Goal: Contribute content: Add original content to the website for others to see

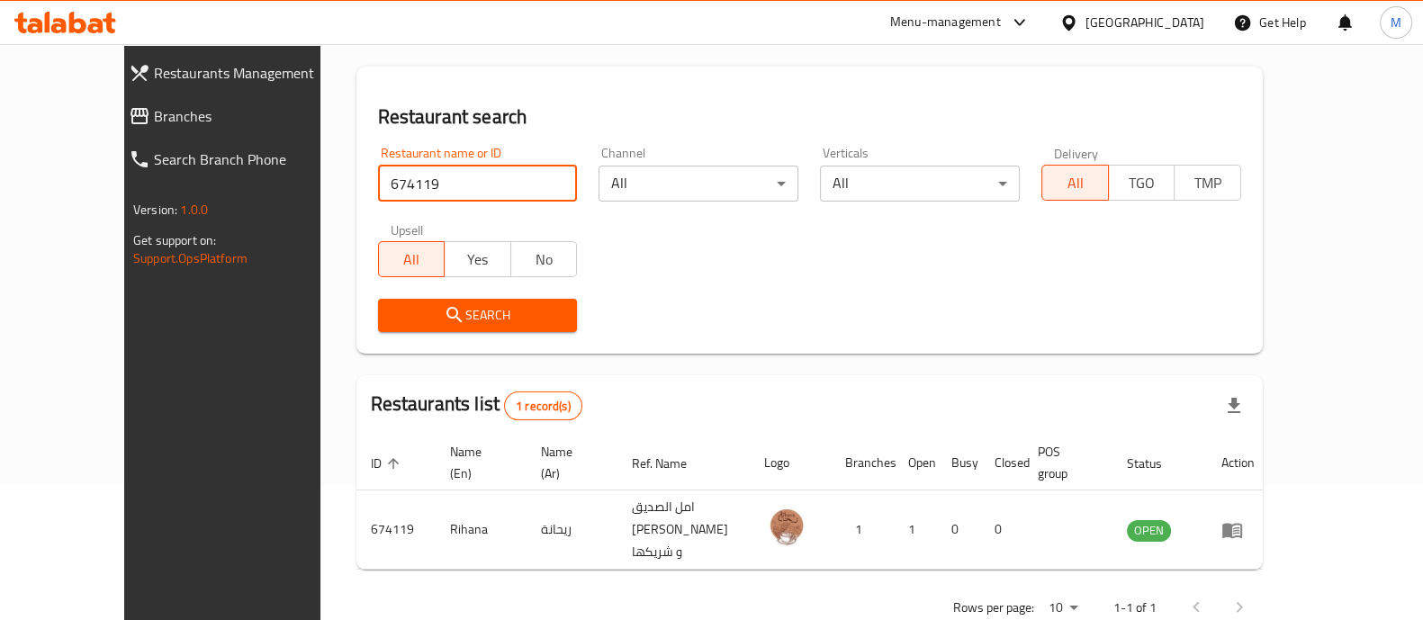
scroll to position [147, 0]
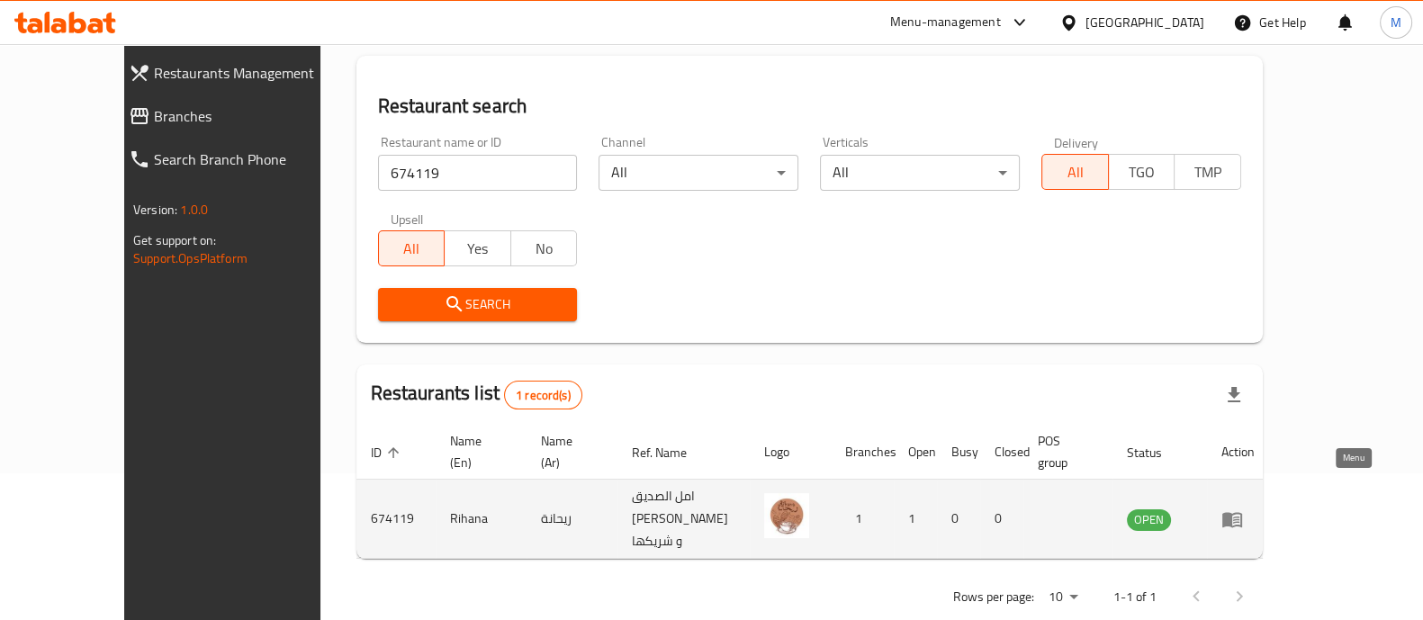
click at [1242, 512] on icon "enhanced table" at bounding box center [1232, 519] width 20 height 15
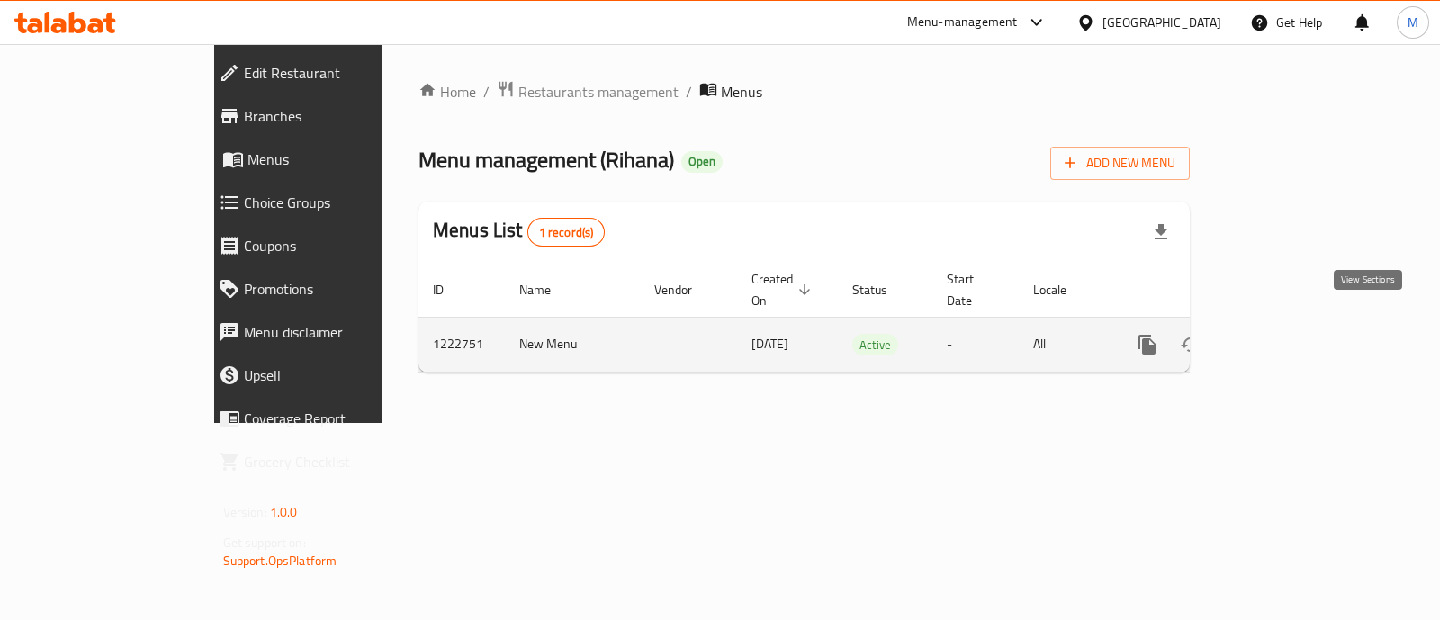
click at [1288, 334] on icon "enhanced table" at bounding box center [1277, 345] width 22 height 22
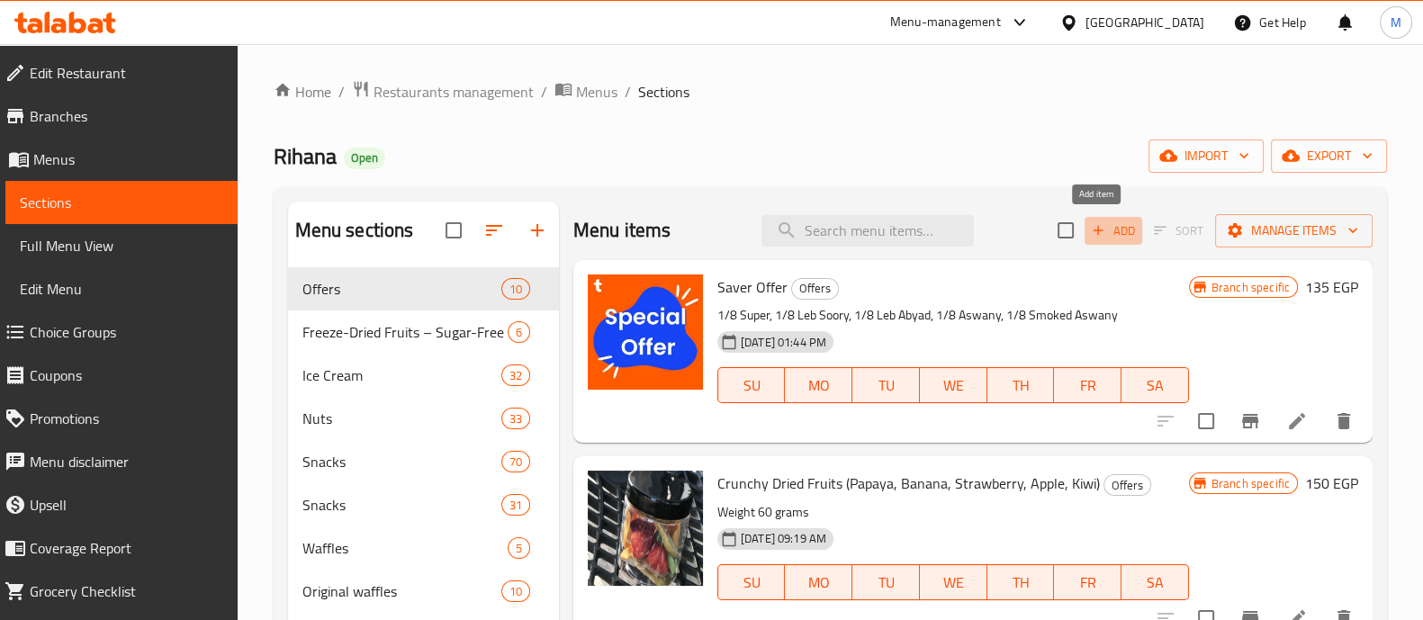
click at [1098, 227] on span "Add" at bounding box center [1113, 230] width 49 height 21
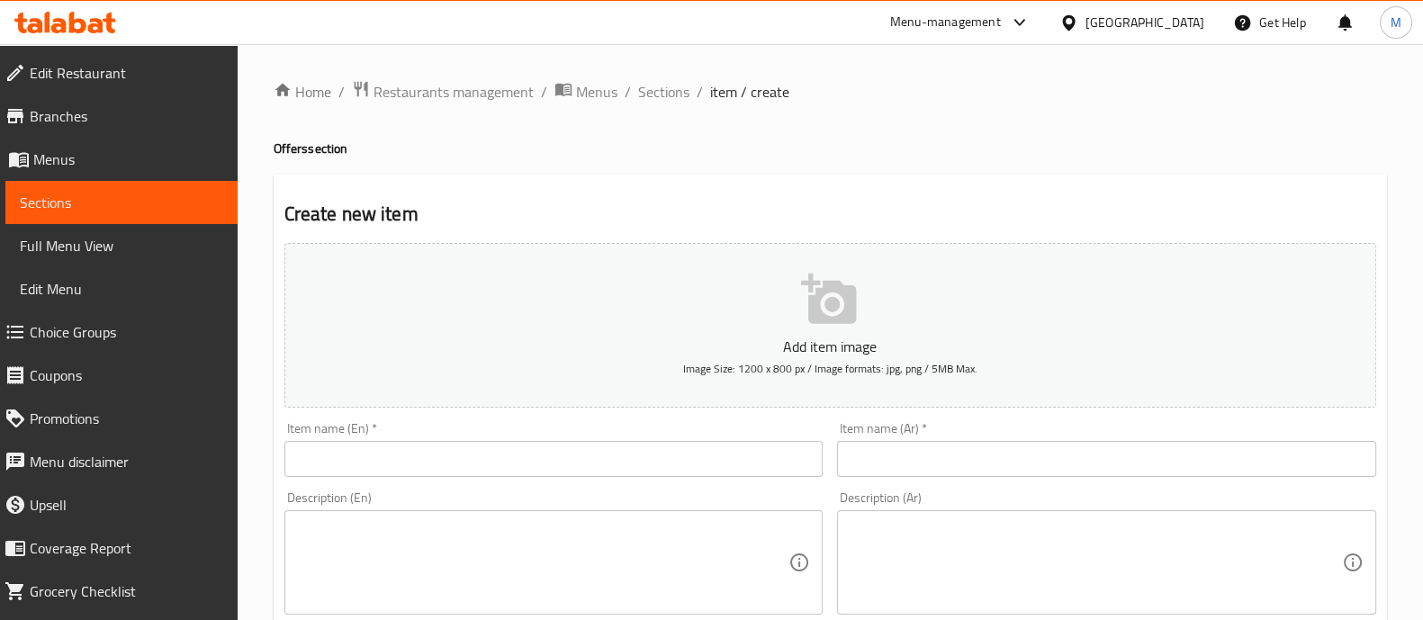
click at [880, 462] on input "text" at bounding box center [1106, 459] width 539 height 36
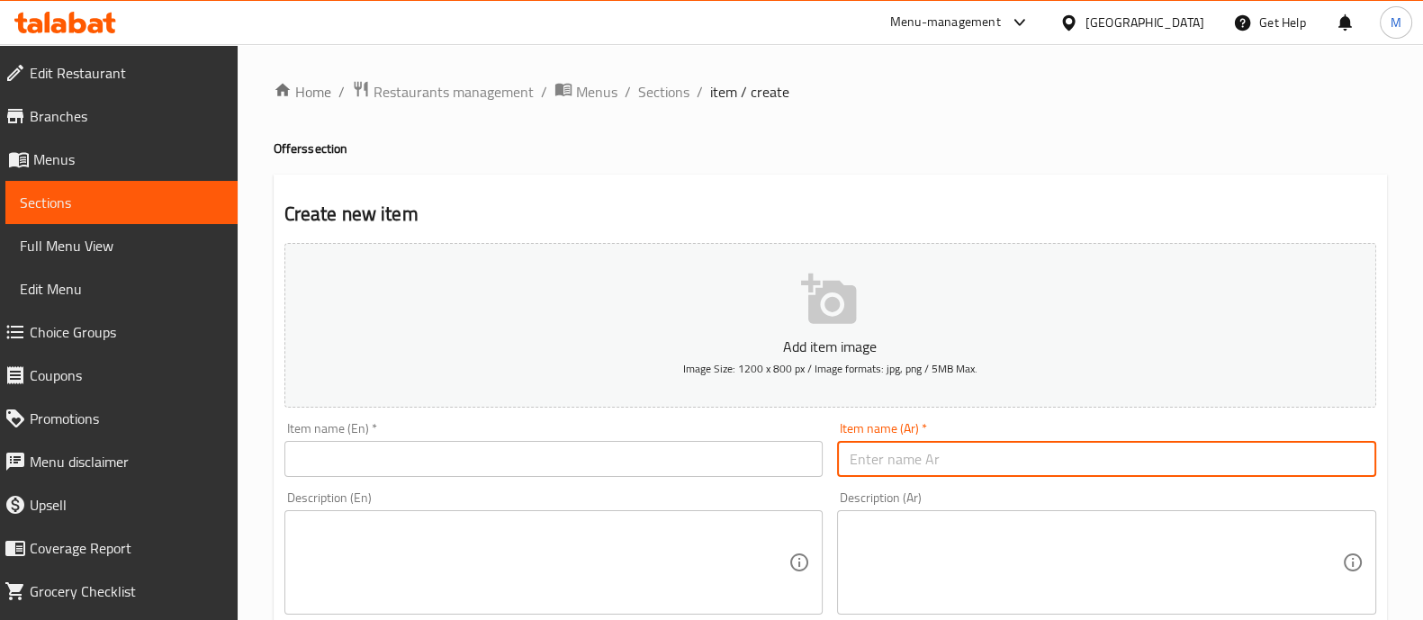
paste input "فراوله / تفاح / مشروم مجفف بالتبريد بدون اضافة سكر"
type input "فراوله / تفاح / مشروم مجفف بالتبريد بدون اضافة سكر"
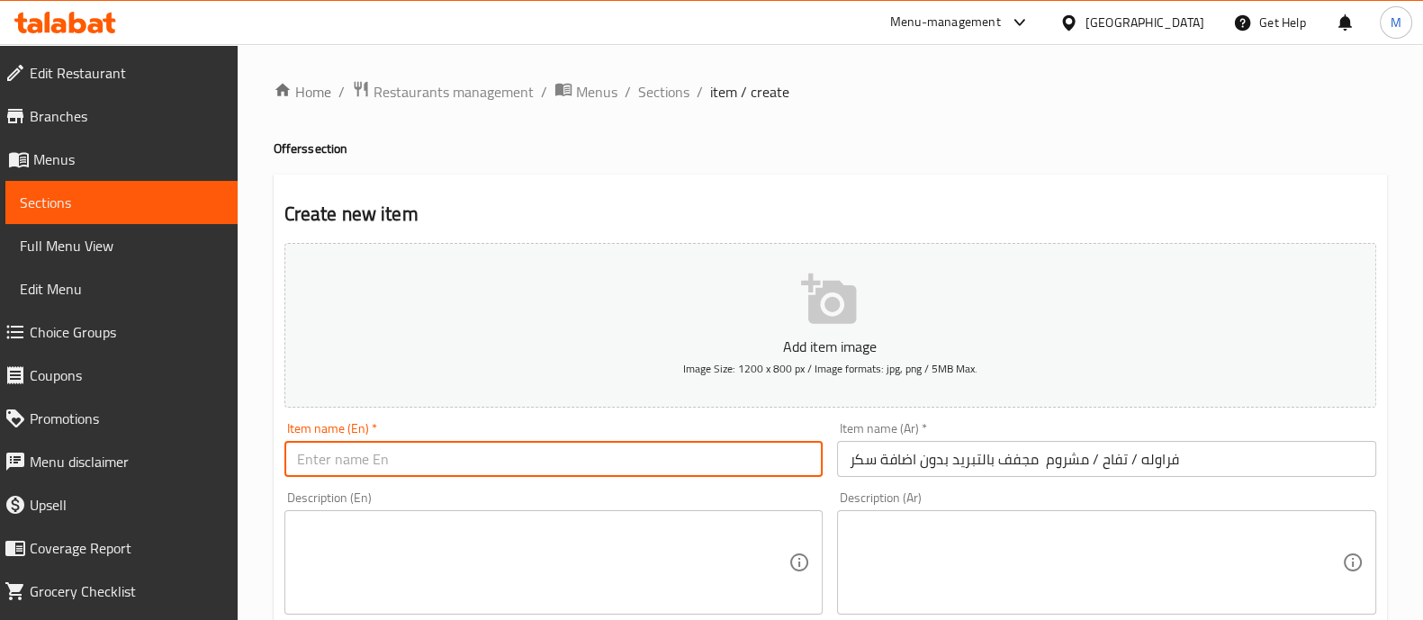
click at [632, 470] on input "text" at bounding box center [553, 459] width 539 height 36
paste input "Strawberries / Apples / Mushrooms Freeze-dried with no added sugar"
type input "Strawberries / Apples / Mushrooms Freeze-dried with no added sugar"
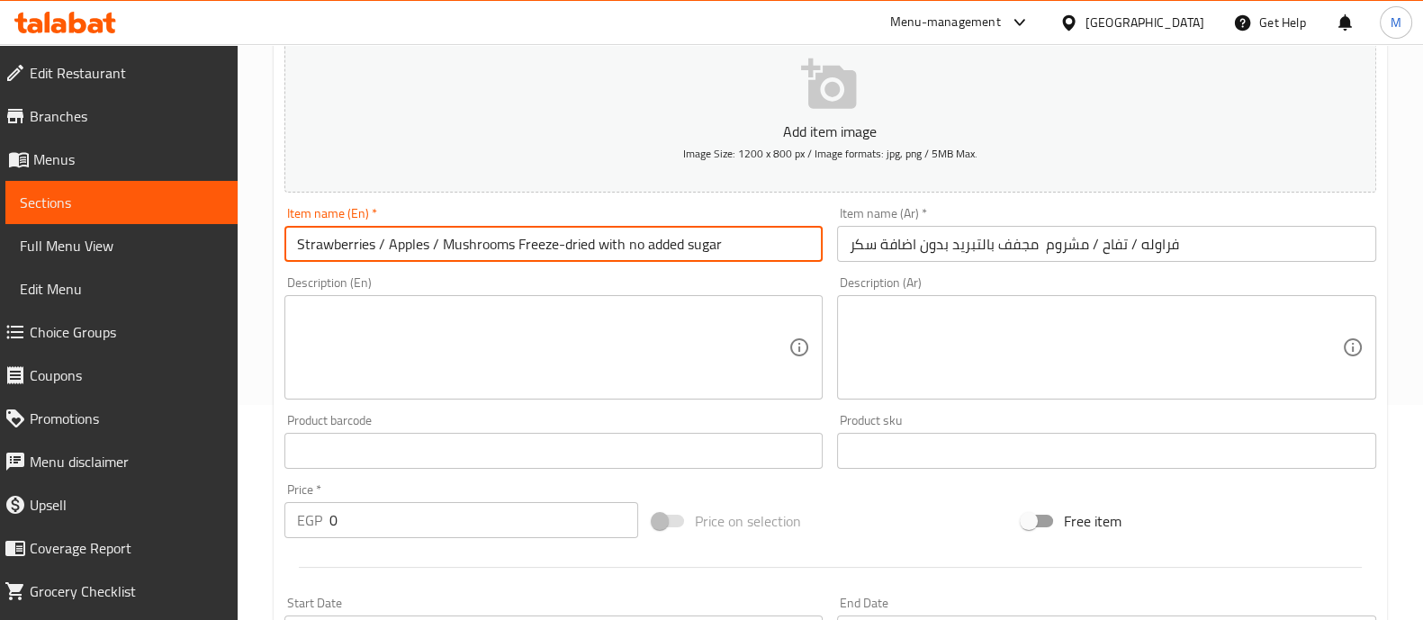
scroll to position [215, 0]
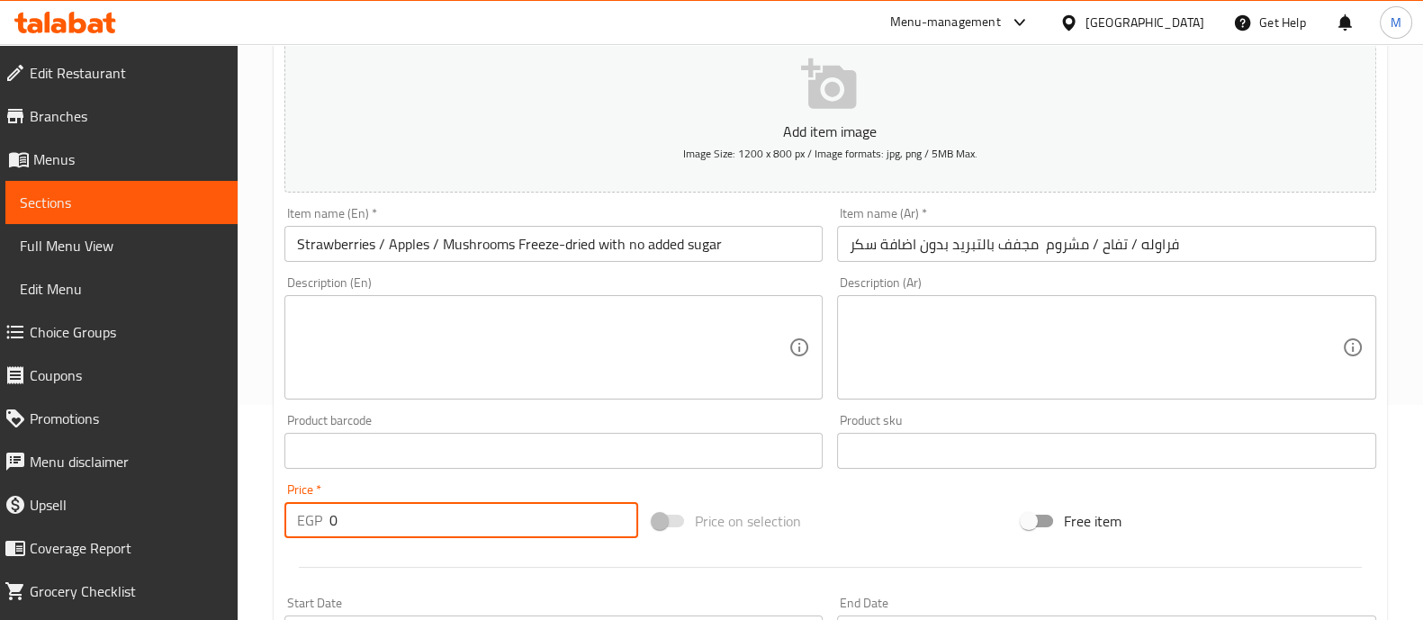
click at [437, 514] on input "0" at bounding box center [484, 520] width 310 height 36
type input "360"
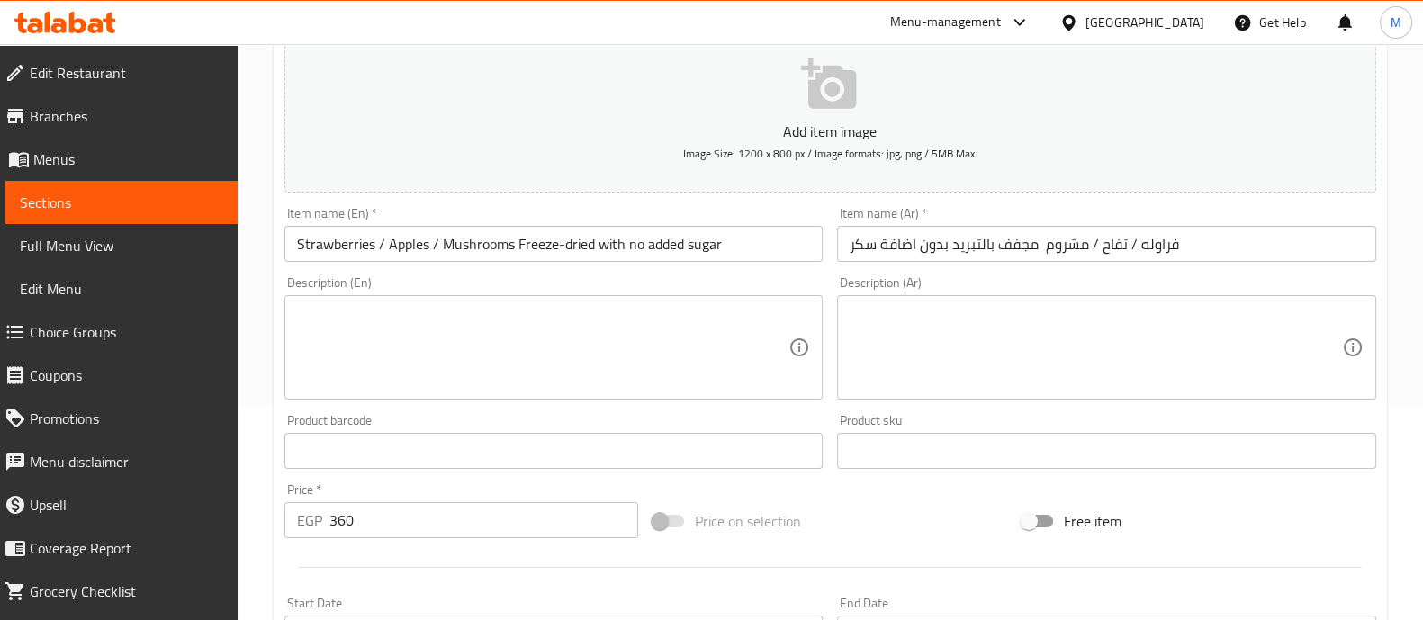
click at [421, 545] on div at bounding box center [830, 567] width 1106 height 44
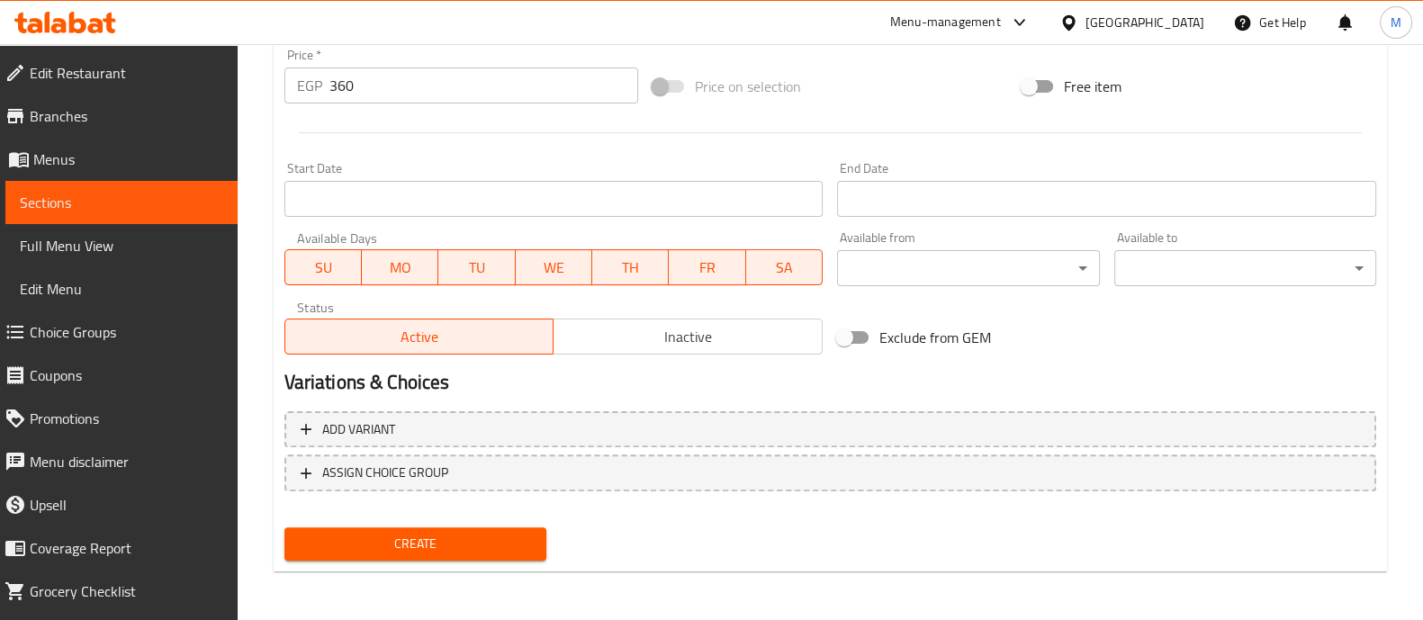
click at [421, 542] on span "Create" at bounding box center [415, 544] width 233 height 22
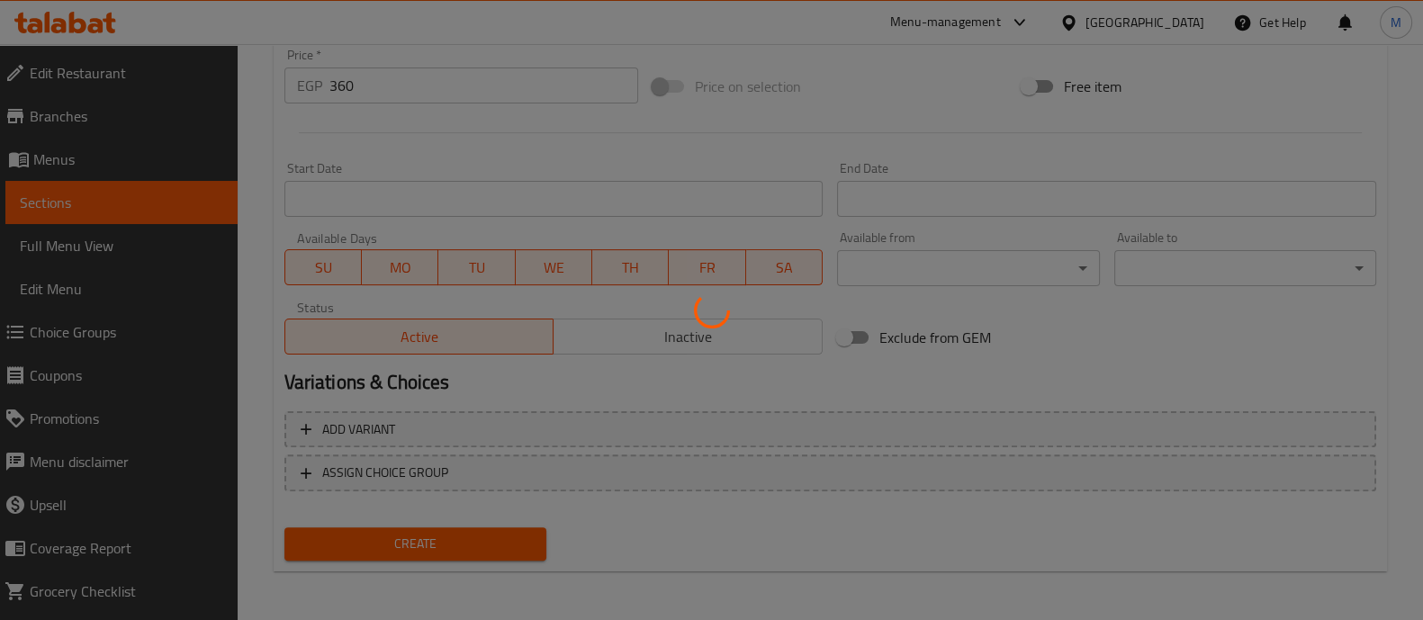
scroll to position [0, 0]
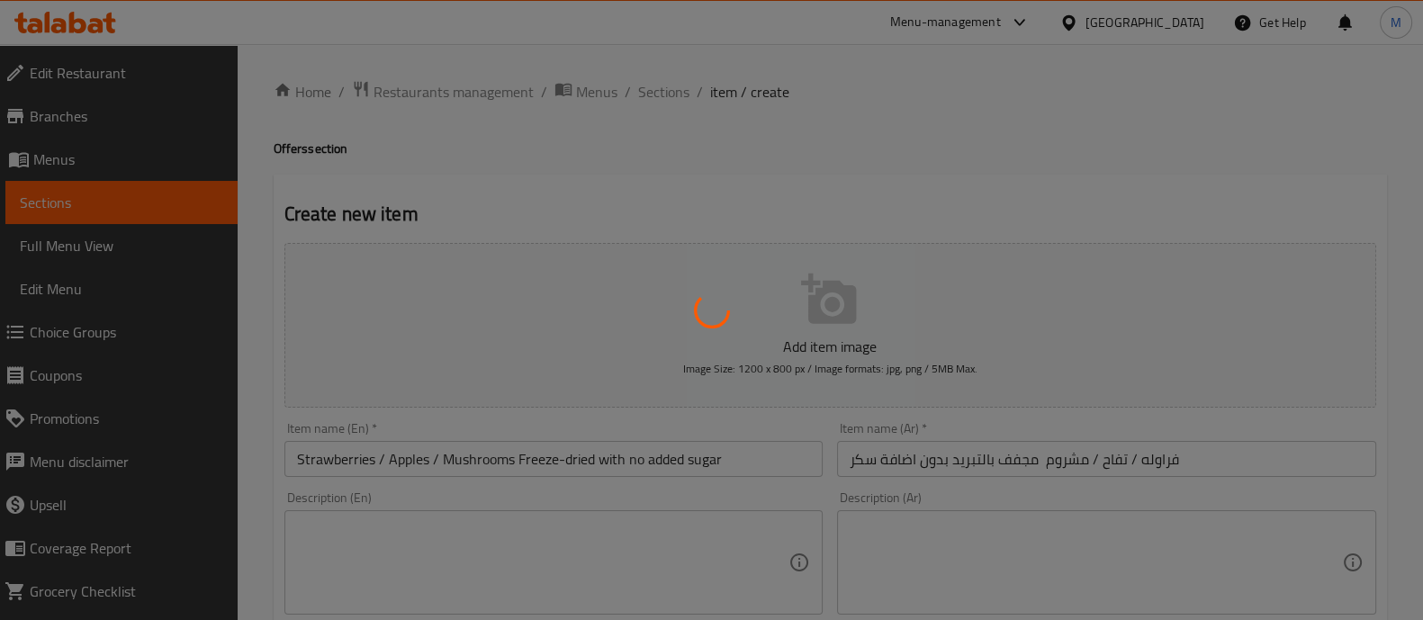
type input "0"
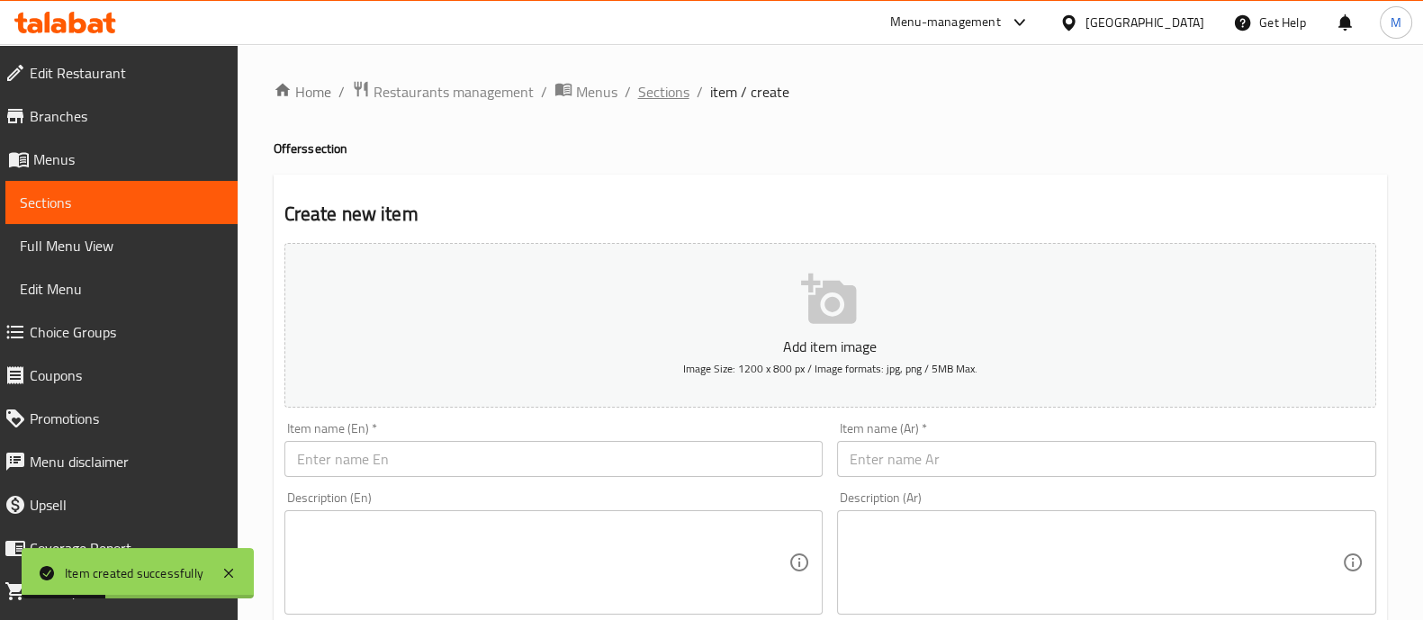
click at [642, 89] on span "Sections" at bounding box center [663, 92] width 51 height 22
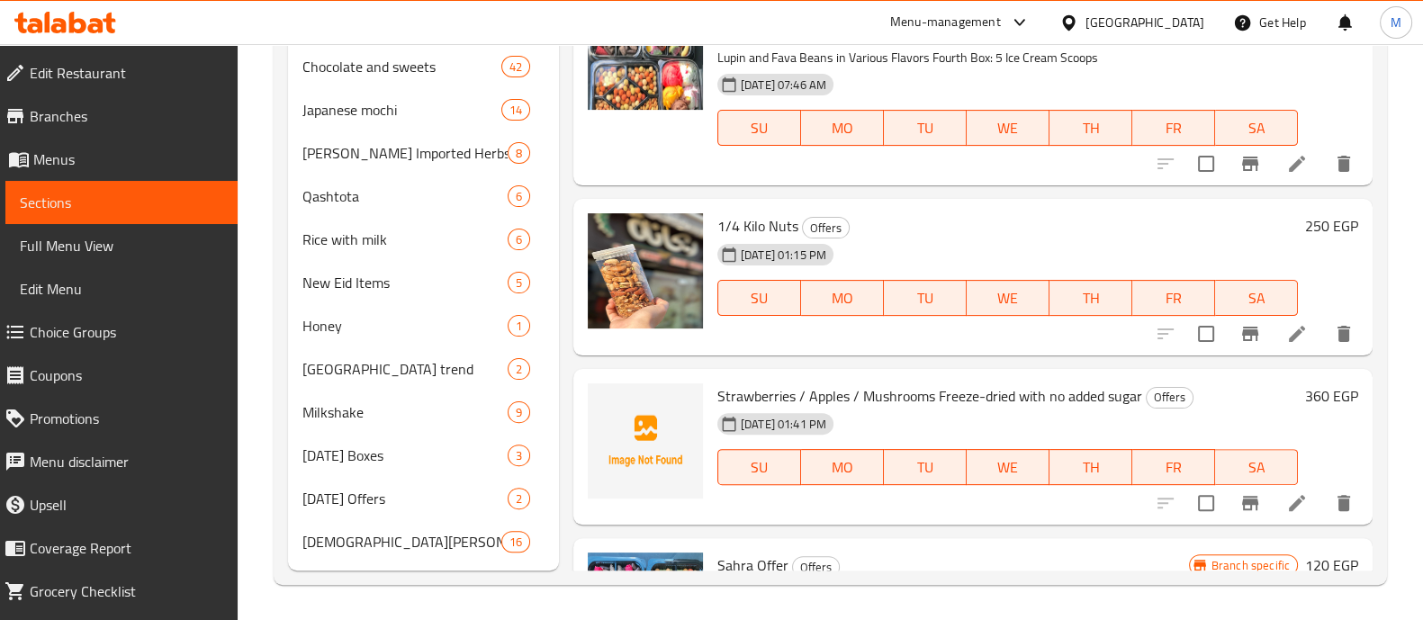
scroll to position [18, 0]
click at [1286, 504] on icon at bounding box center [1297, 504] width 22 height 22
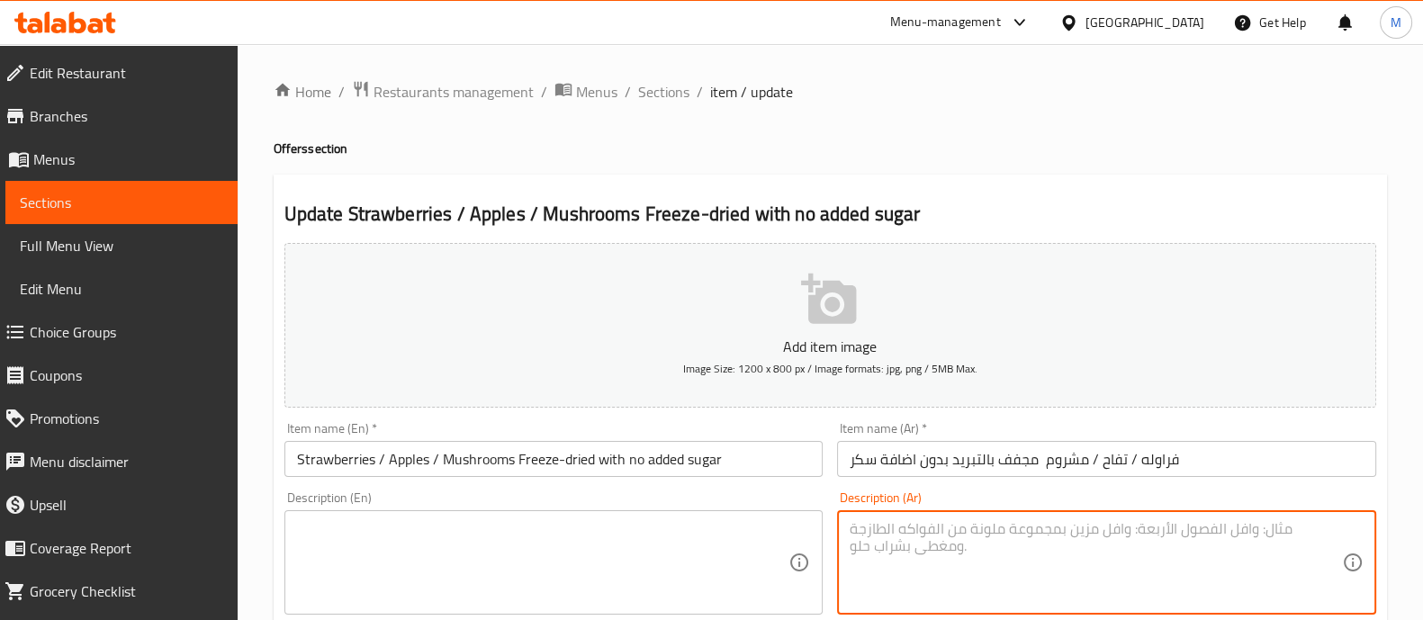
click at [894, 556] on textarea at bounding box center [1095, 562] width 492 height 85
paste textarea "العبوه ١٠٠ جرام"
type textarea "العبوه ١٠٠ جرام"
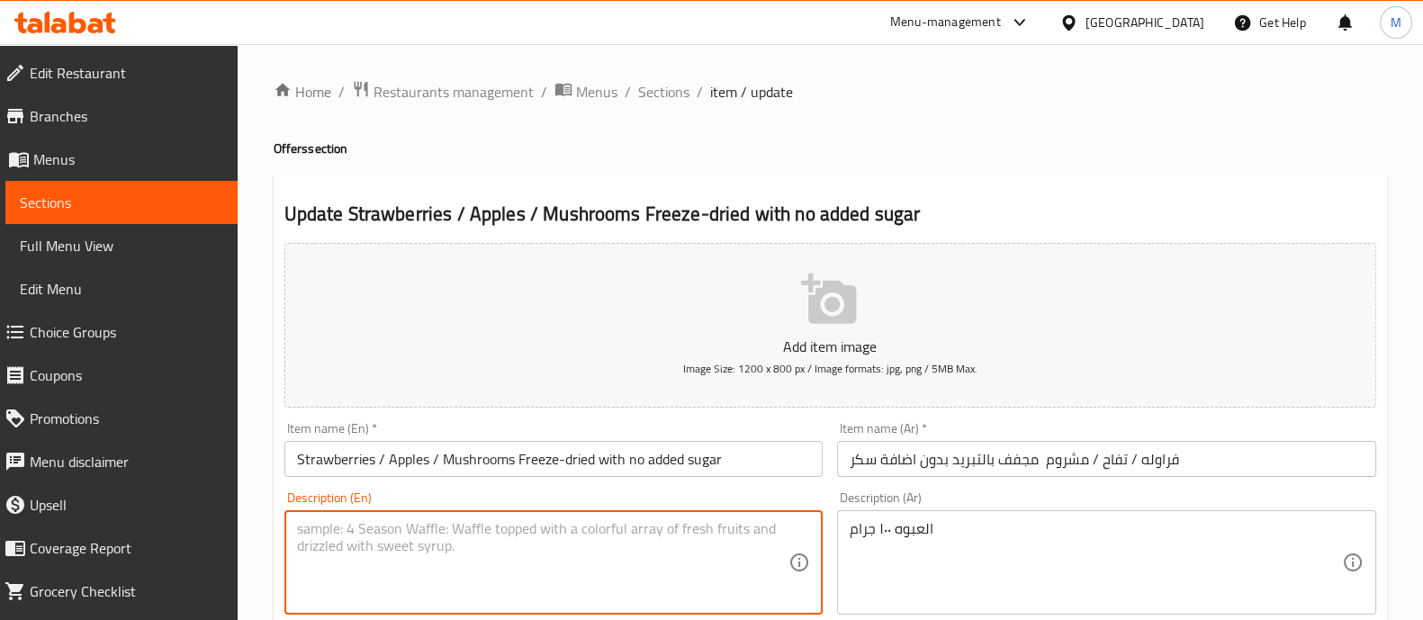
click at [537, 565] on textarea at bounding box center [543, 562] width 492 height 85
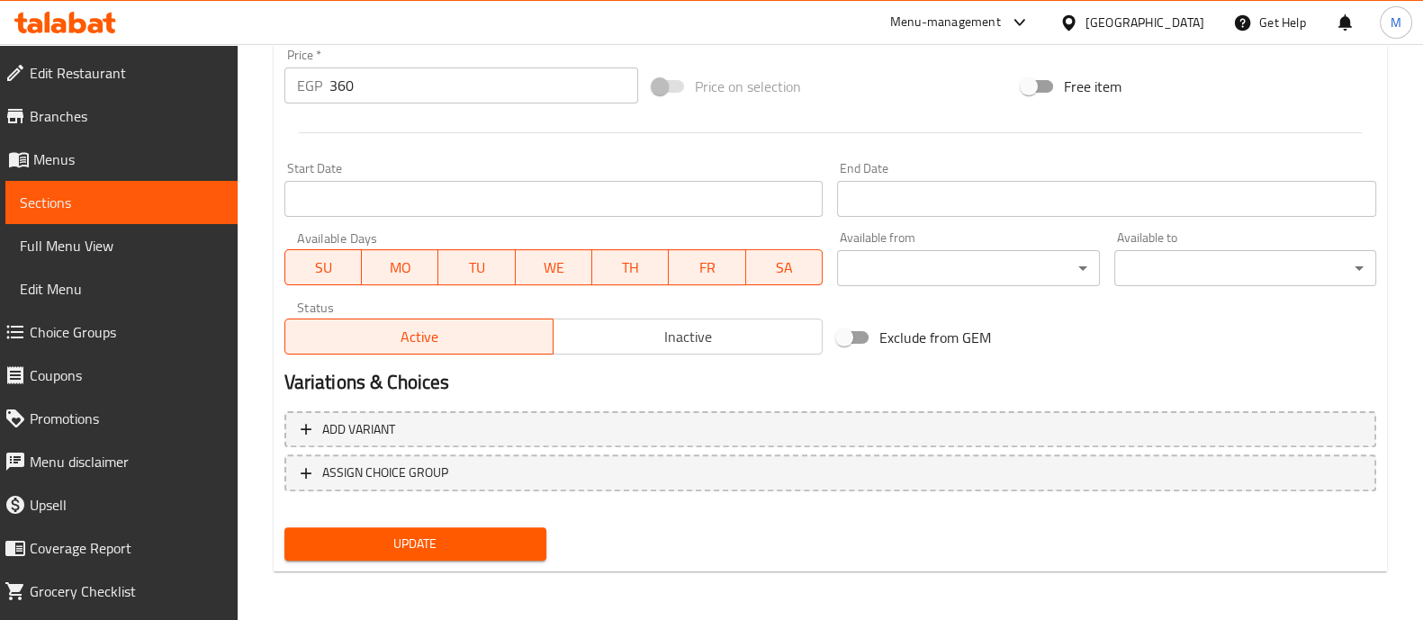
type textarea "100 gram"
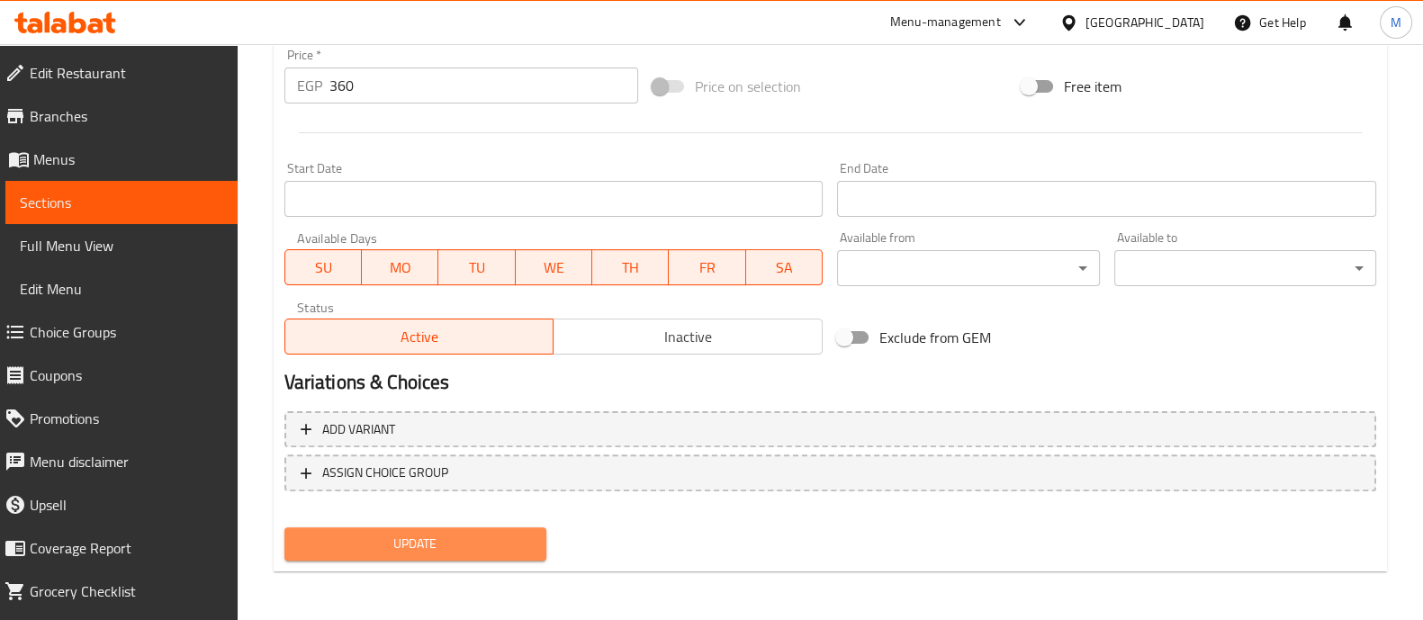
click at [472, 544] on span "Update" at bounding box center [415, 544] width 233 height 22
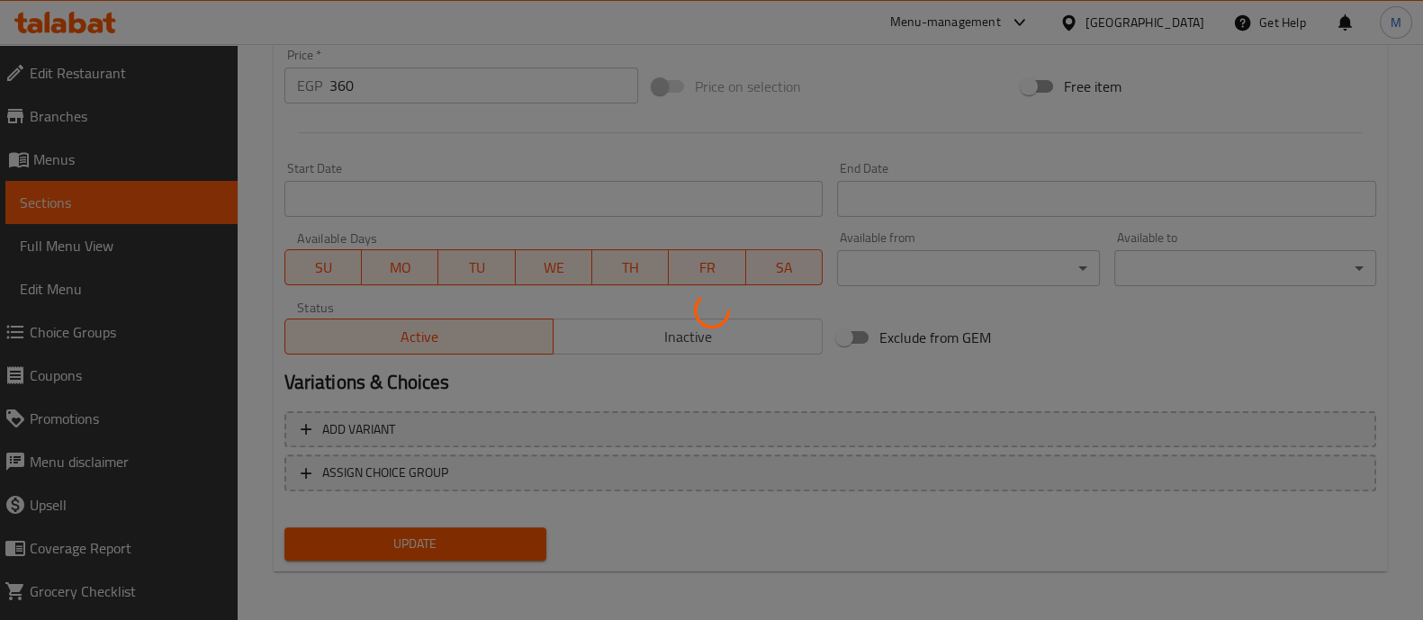
scroll to position [0, 0]
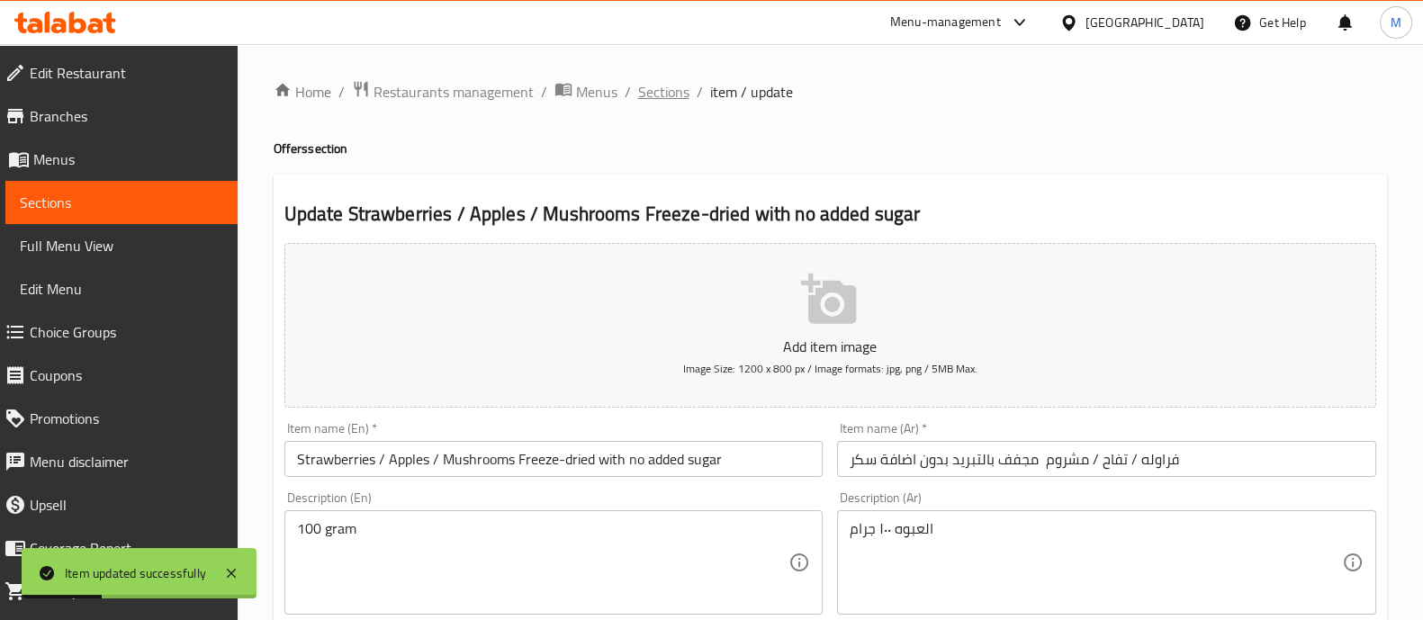
click at [656, 96] on span "Sections" at bounding box center [663, 92] width 51 height 22
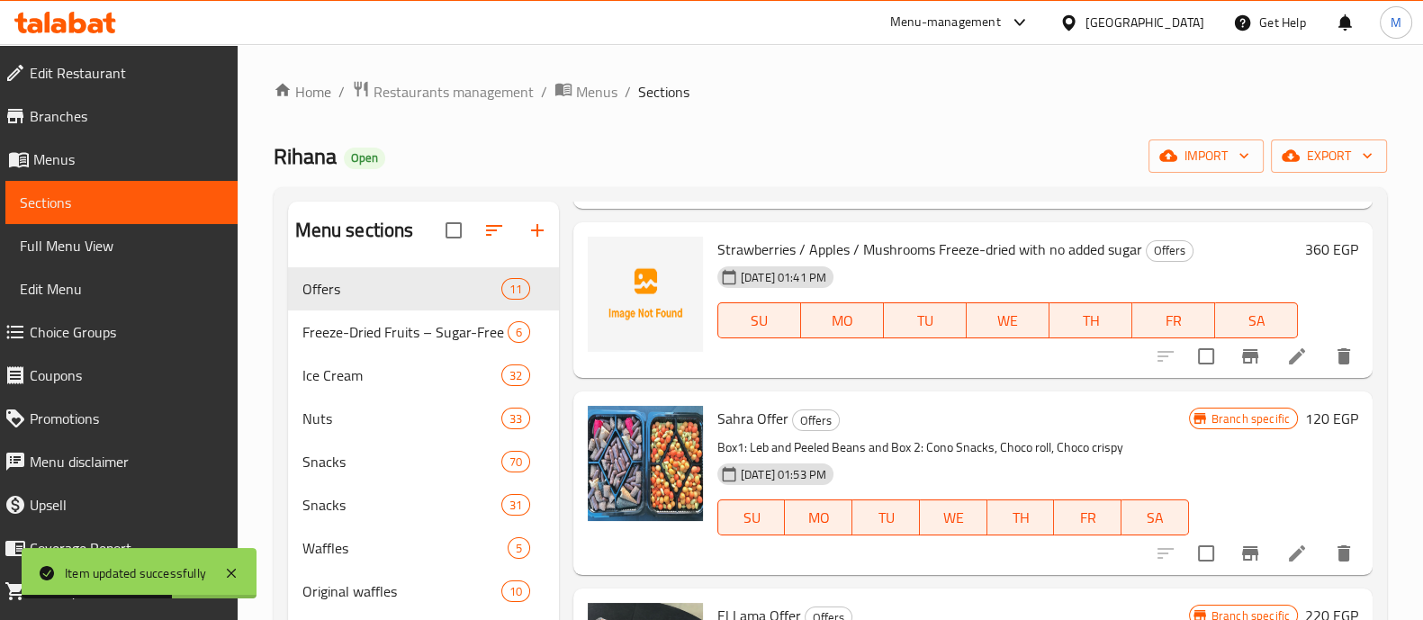
scroll to position [818, 0]
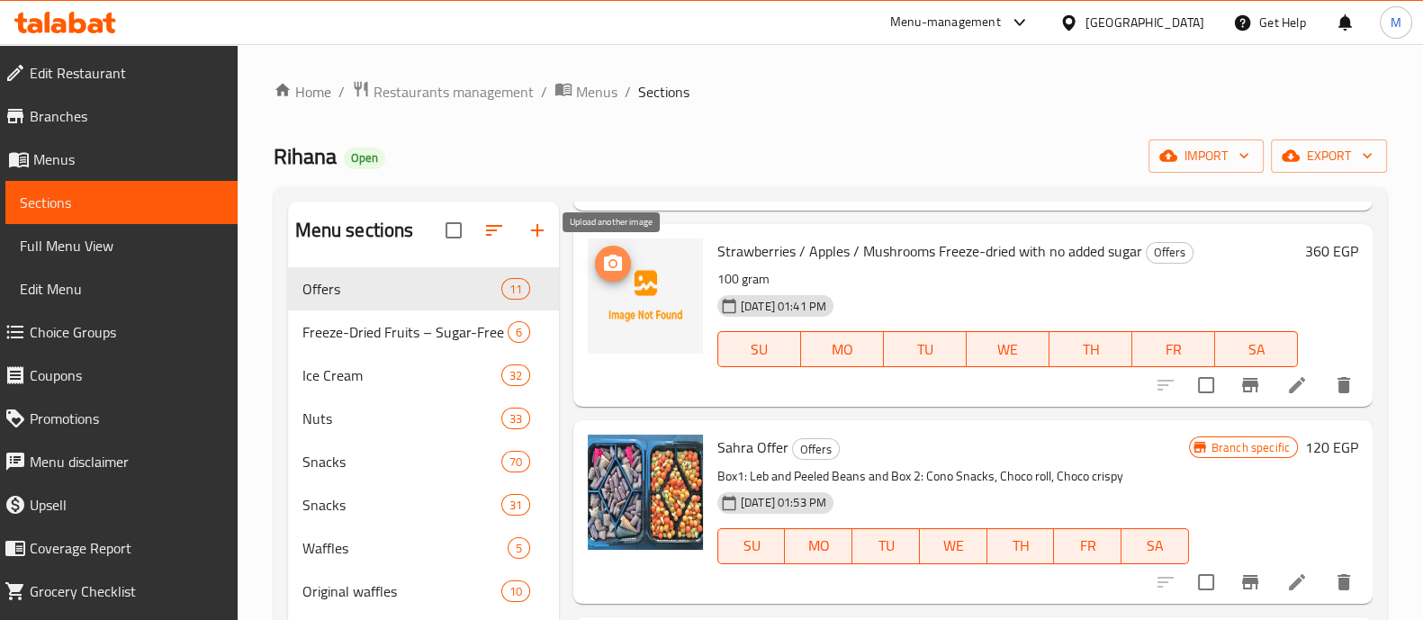
click at [616, 265] on icon "upload picture" at bounding box center [613, 263] width 18 height 16
